Goal: Information Seeking & Learning: Find specific page/section

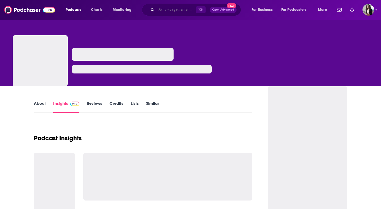
click at [186, 10] on input "Search podcasts, credits, & more..." at bounding box center [176, 10] width 39 height 8
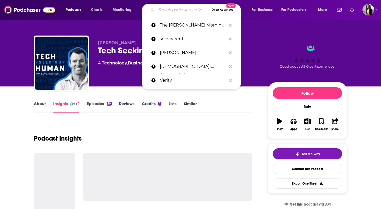
paste input "Real Men Connect Radio"
type input "Real Men Connect Radio"
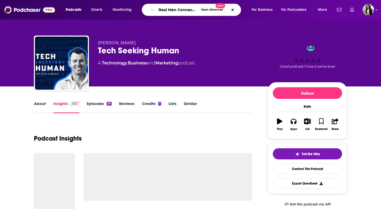
scroll to position [0, 10]
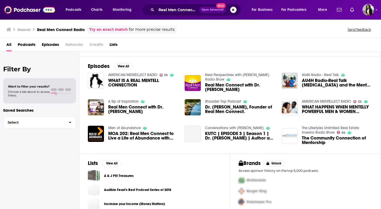
scroll to position [70, 0]
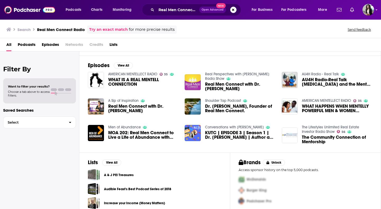
click at [197, 77] on img "Real Men Connect with Dr. Joe Martin" at bounding box center [193, 82] width 16 height 16
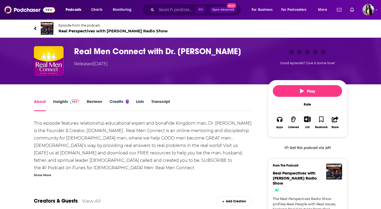
click at [131, 35] on div "Episode from the podcast Real Perspectives with [PERSON_NAME] Radio Show Next E…" at bounding box center [191, 28] width 314 height 21
click at [131, 32] on span "Real Perspectives with [PERSON_NAME] Radio Show" at bounding box center [113, 30] width 109 height 5
